Goal: Transaction & Acquisition: Purchase product/service

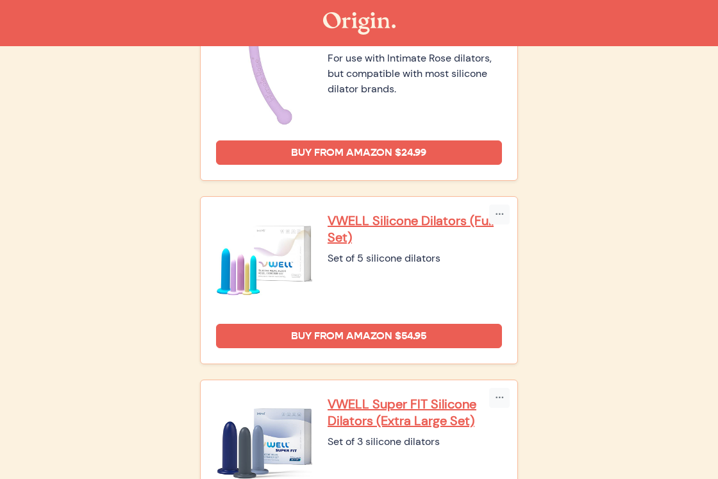
scroll to position [961, 0]
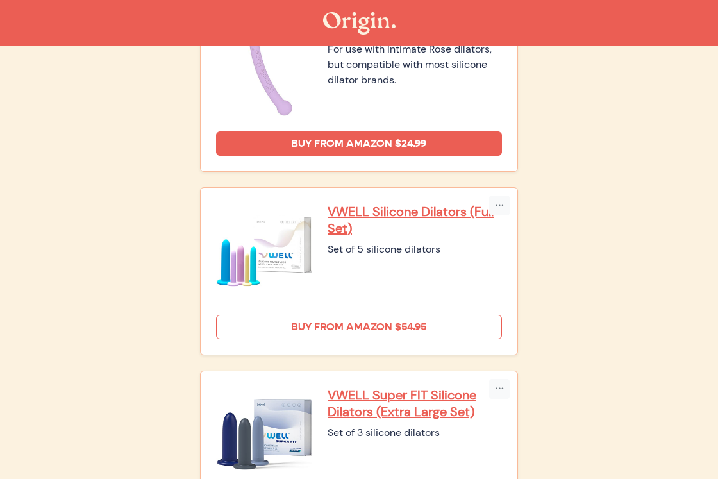
click at [296, 322] on link "Buy from Amazon $54.95" at bounding box center [359, 327] width 286 height 24
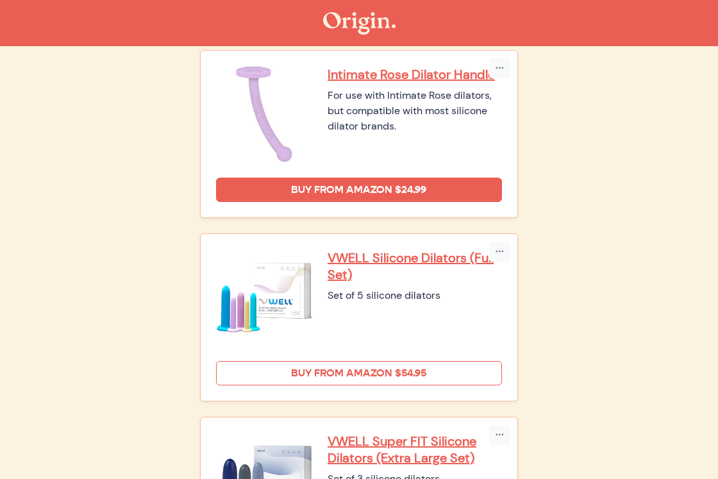
scroll to position [914, 0]
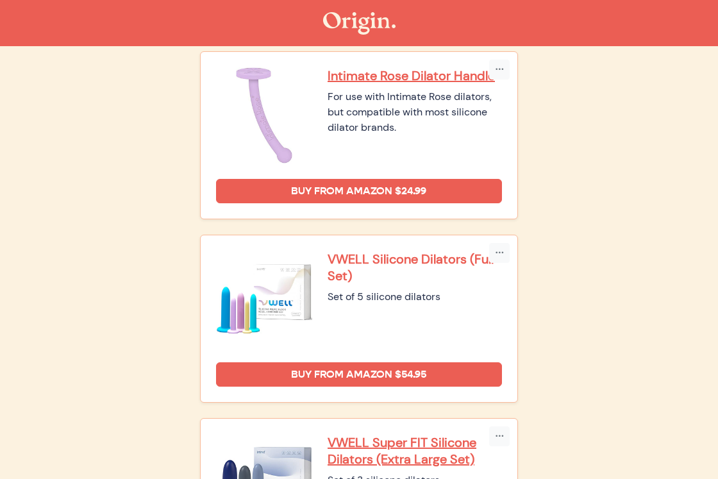
click at [356, 257] on p "VWELL Silicone Dilators (Full Set)" at bounding box center [415, 267] width 174 height 33
click at [378, 258] on p "VWELL Silicone Dilators (Full Set)" at bounding box center [415, 267] width 174 height 33
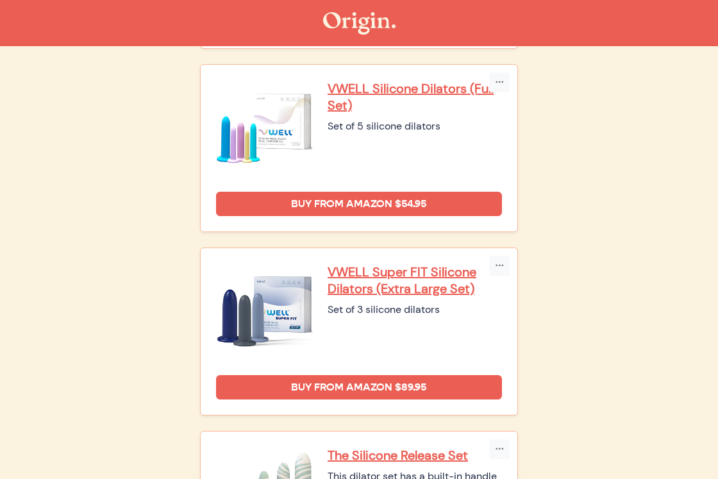
scroll to position [1085, 0]
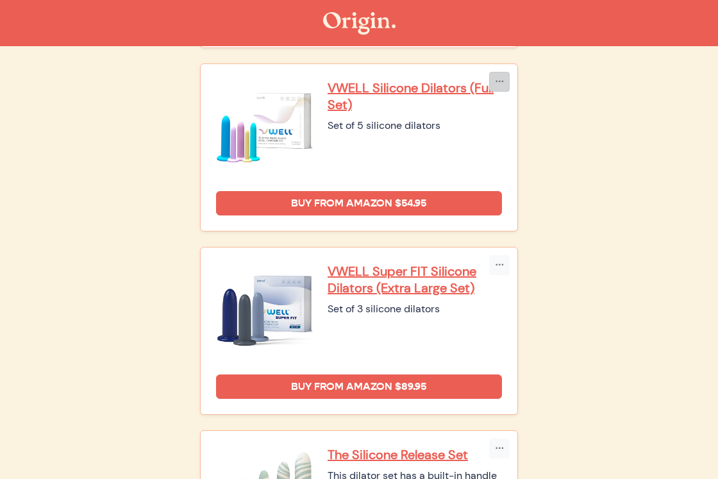
click at [504, 83] on button "button" at bounding box center [499, 82] width 21 height 20
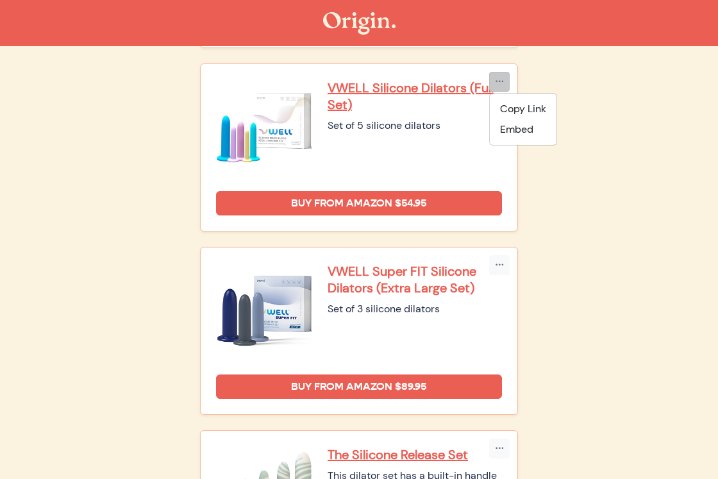
click at [383, 278] on p "VWELL Super FIT Silicone Dilators (Extra Large Set)" at bounding box center [415, 279] width 174 height 33
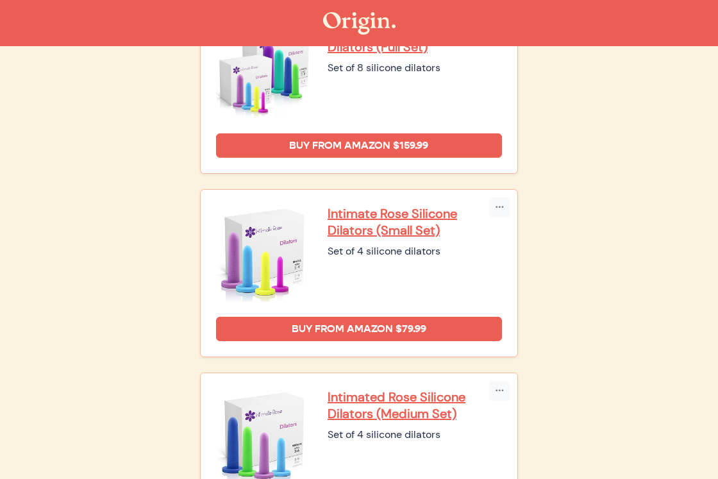
scroll to position [0, 0]
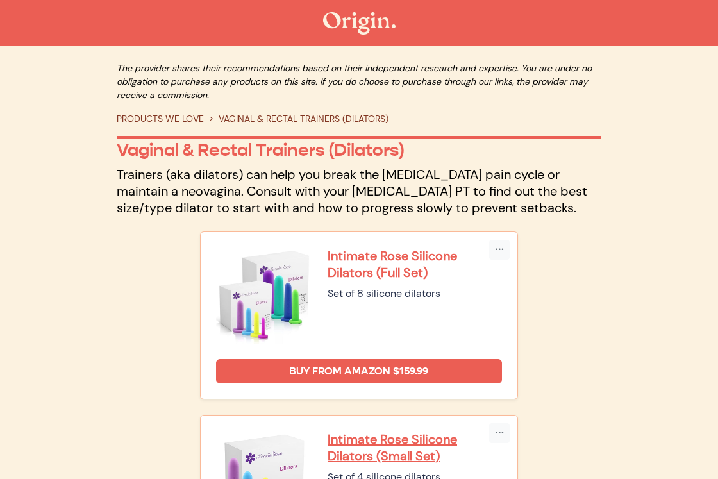
click at [390, 265] on p "Intimate Rose Silicone Dilators (Full Set)" at bounding box center [415, 264] width 174 height 33
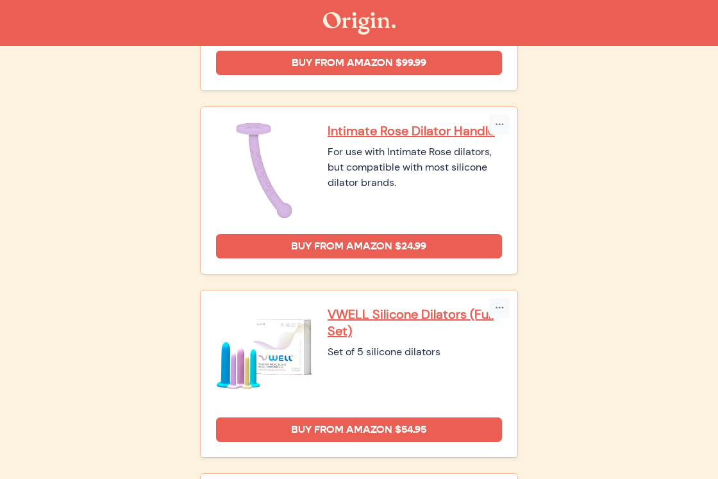
scroll to position [864, 0]
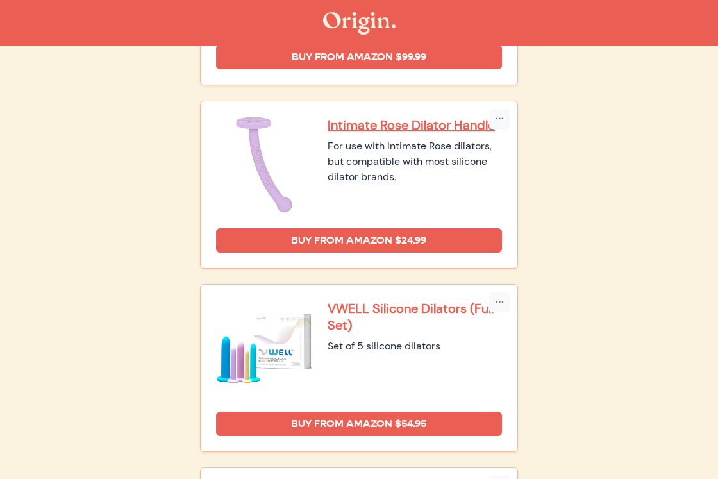
click at [353, 310] on p "VWELL Silicone Dilators (Full Set)" at bounding box center [415, 316] width 174 height 33
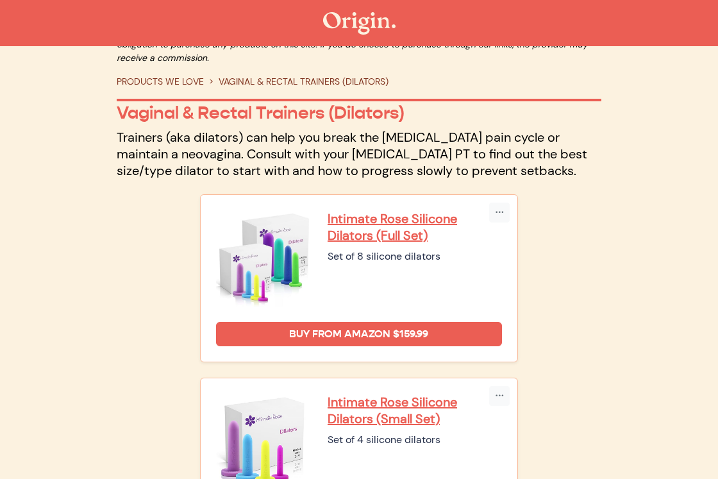
scroll to position [0, 0]
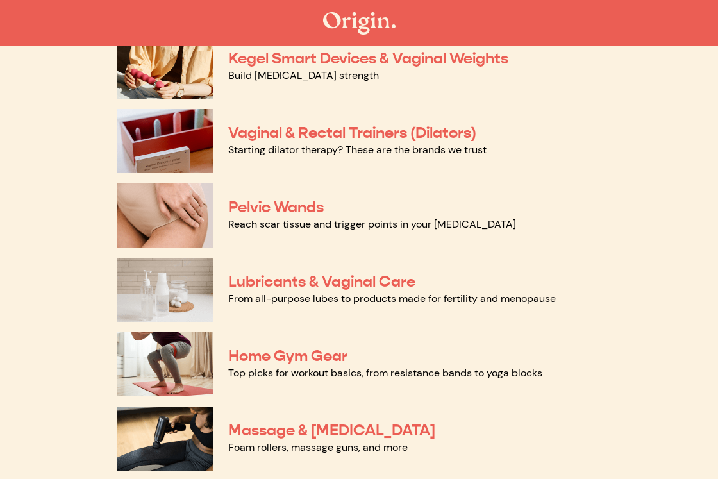
scroll to position [538, 0]
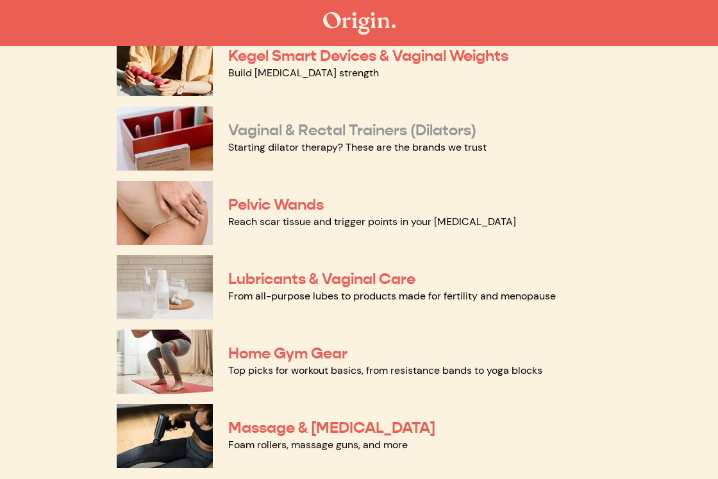
click at [295, 137] on link "Vaginal & Rectal Trainers (Dilators)" at bounding box center [352, 130] width 248 height 19
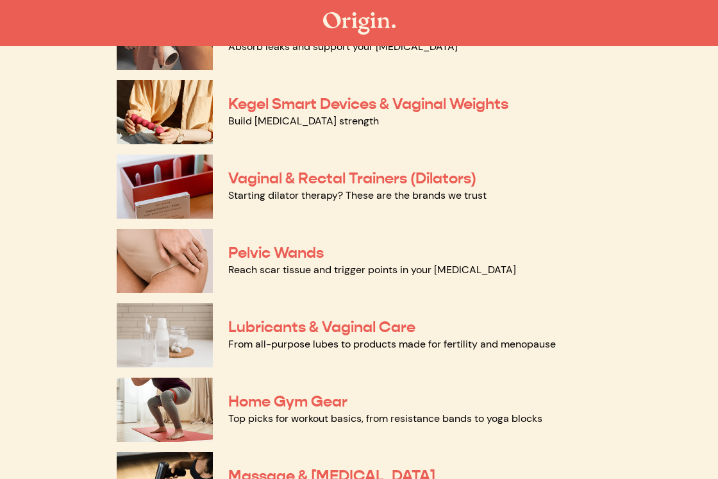
scroll to position [0, 0]
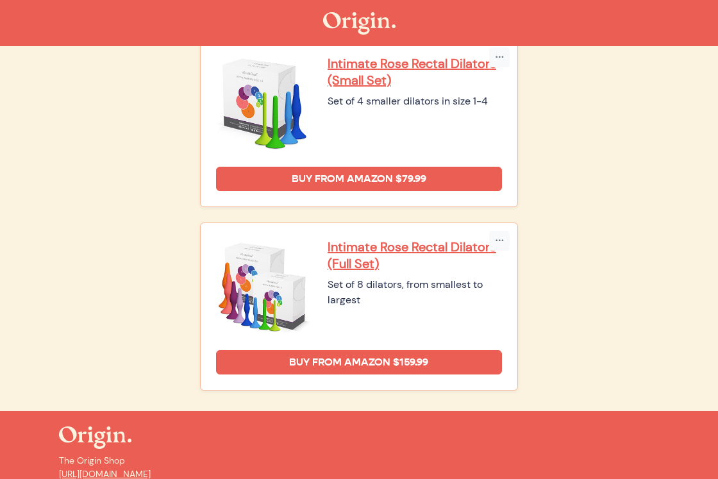
scroll to position [1722, 0]
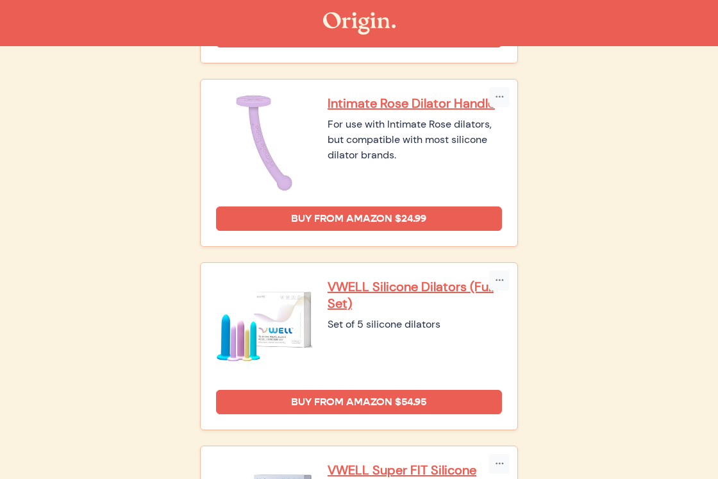
scroll to position [879, 0]
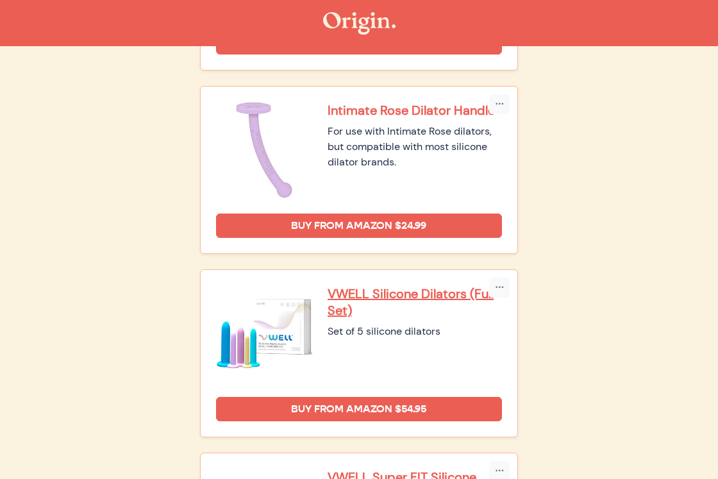
click at [371, 106] on p "Intimate Rose Dilator Handle" at bounding box center [415, 110] width 174 height 17
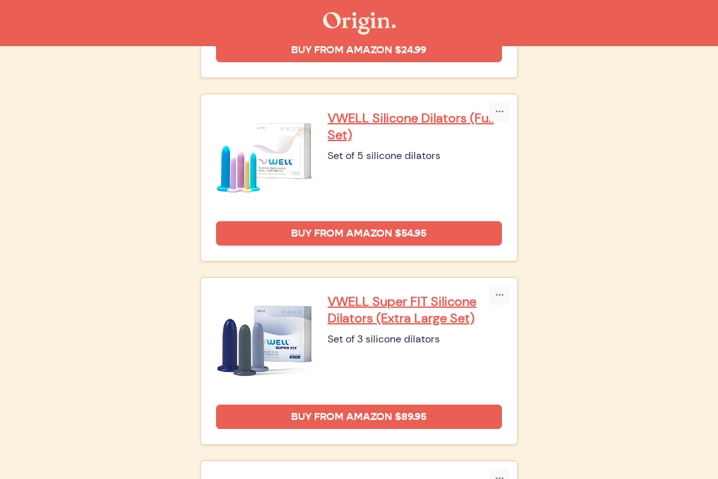
scroll to position [1054, 0]
